Goal: Check status: Check status

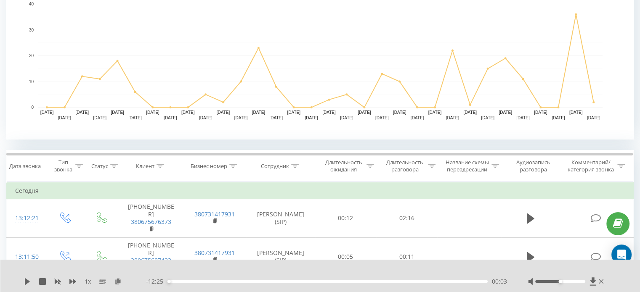
scroll to position [215, 0]
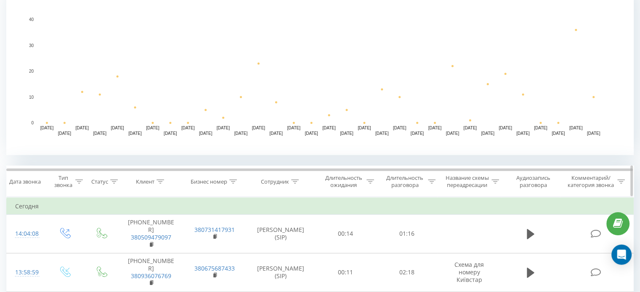
scroll to position [210, 0]
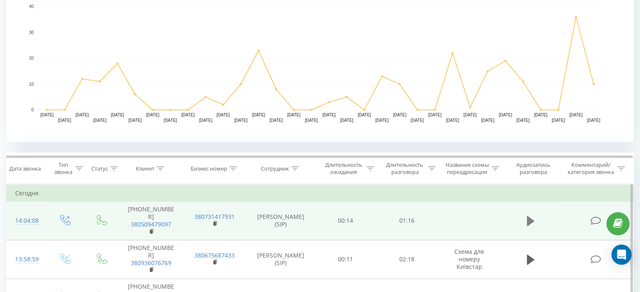
click at [527, 216] on icon at bounding box center [531, 221] width 8 height 10
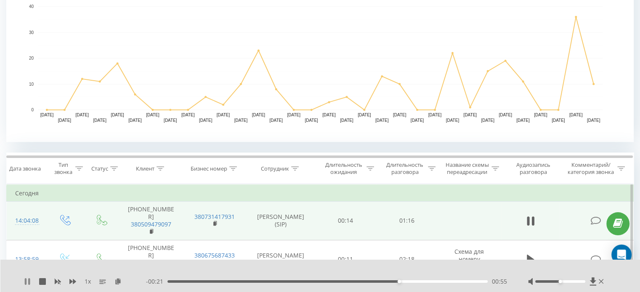
click at [30, 281] on icon at bounding box center [27, 281] width 7 height 7
click at [228, 281] on div "00:14" at bounding box center [327, 282] width 320 height 3
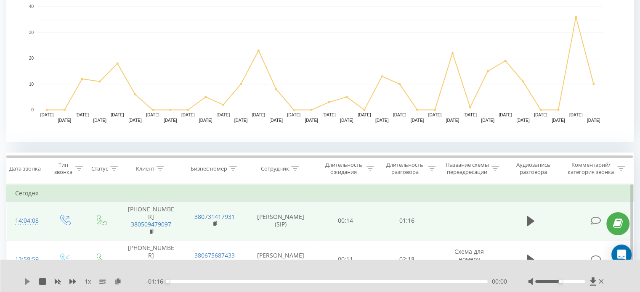
click at [26, 280] on icon at bounding box center [27, 281] width 5 height 7
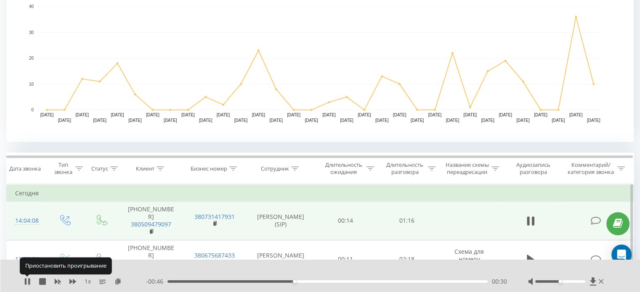
click at [26, 280] on icon at bounding box center [27, 281] width 7 height 7
